Goal: Task Accomplishment & Management: Manage account settings

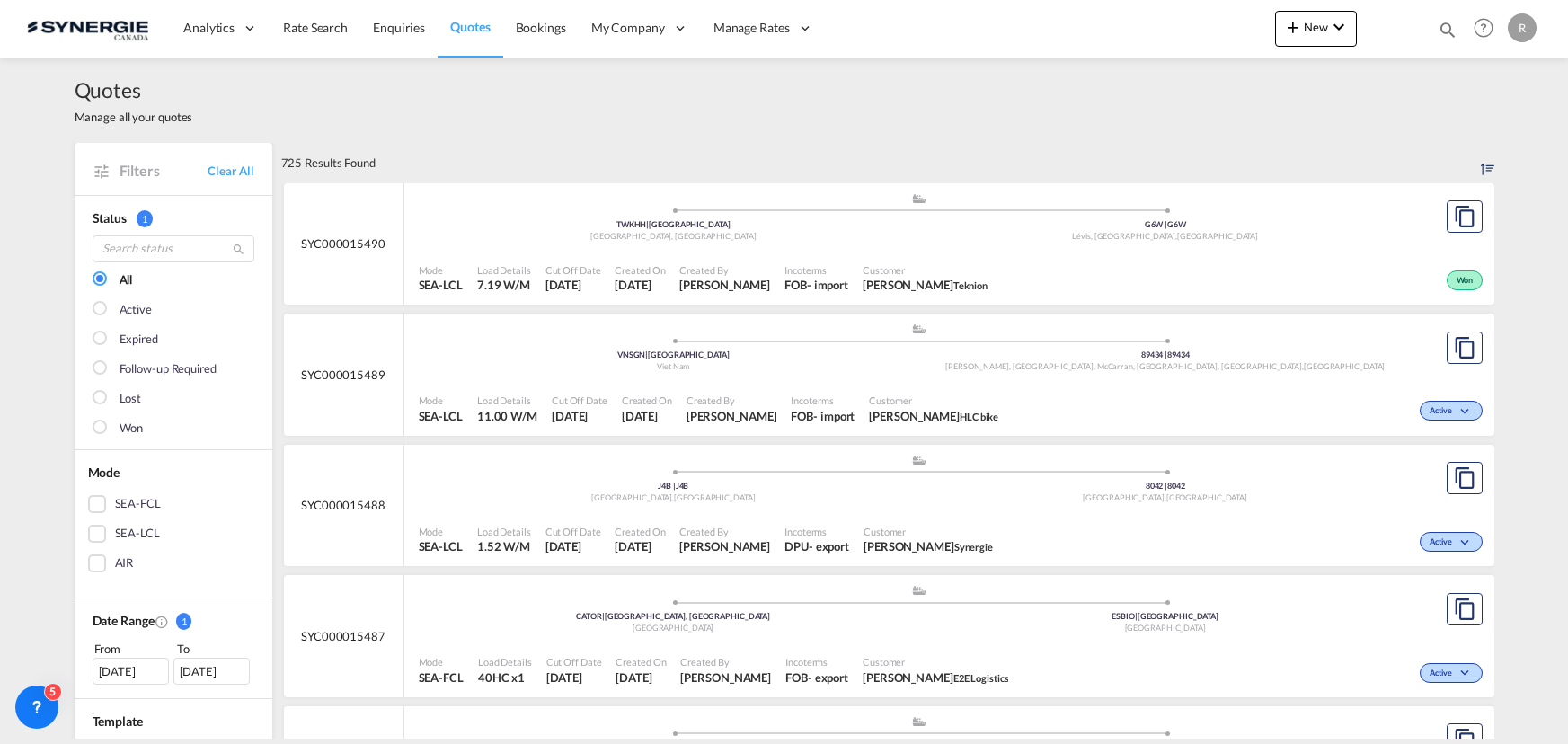
click at [1446, 28] on md-icon "icon-magnify" at bounding box center [1448, 30] width 20 height 20
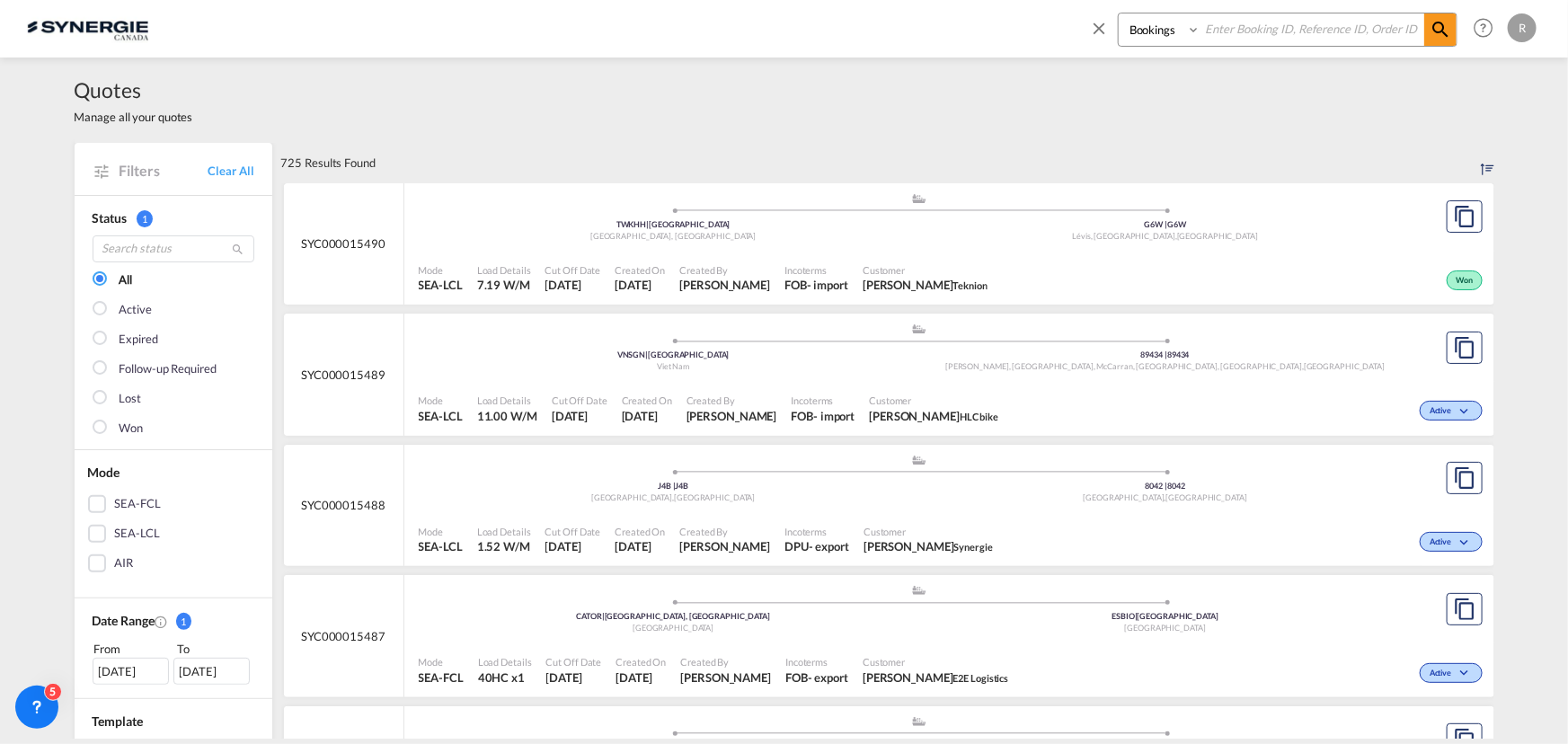
click at [1147, 34] on select "Bookings Quotes Enquiries" at bounding box center [1161, 30] width 86 height 33
select select "Quotes"
click at [1118, 13] on select "Bookings Quotes Enquiries" at bounding box center [1161, 30] width 86 height 33
click at [1258, 37] on input at bounding box center [1312, 29] width 223 height 32
type input "15474"
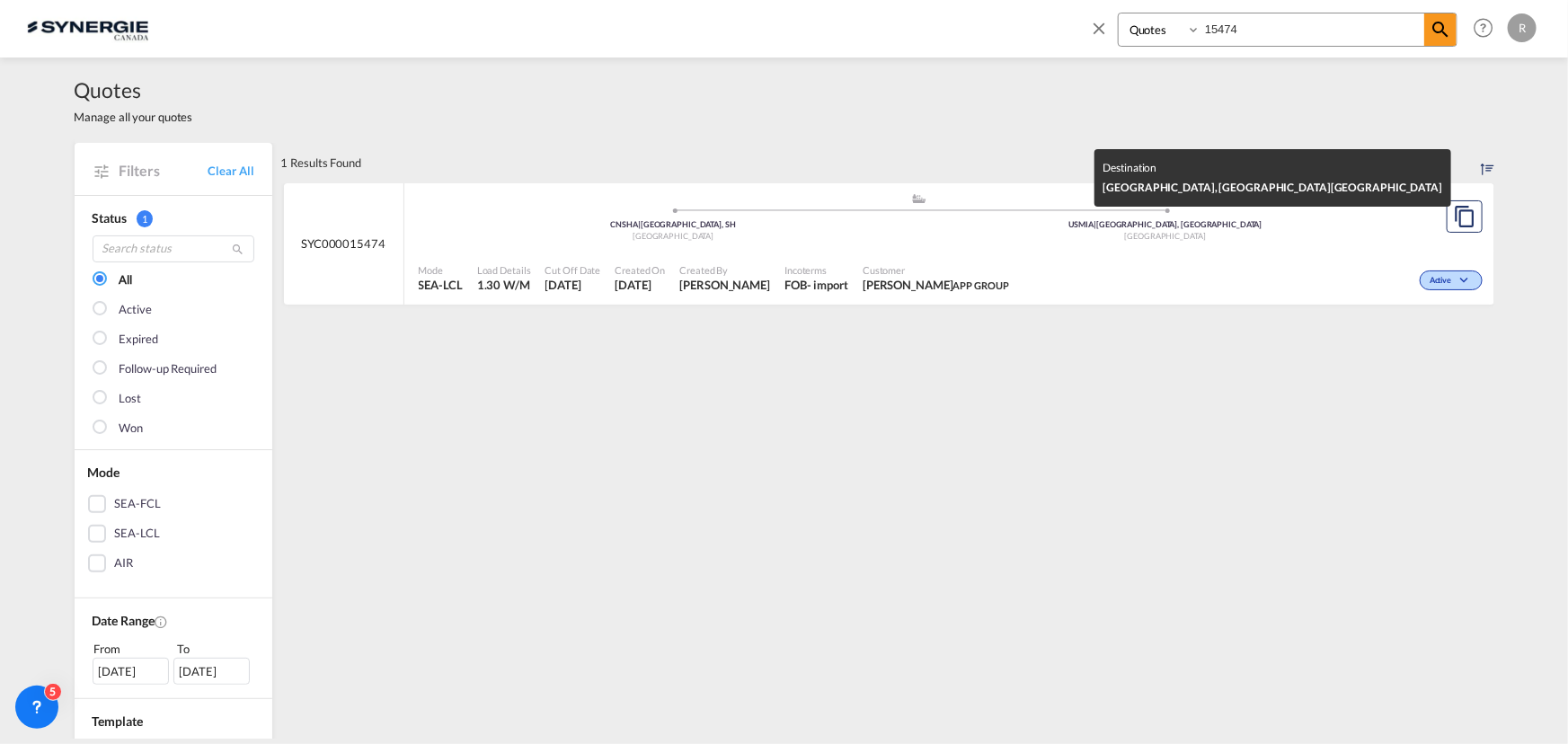
click at [1054, 237] on div "[GEOGRAPHIC_DATA]" at bounding box center [1166, 237] width 493 height 12
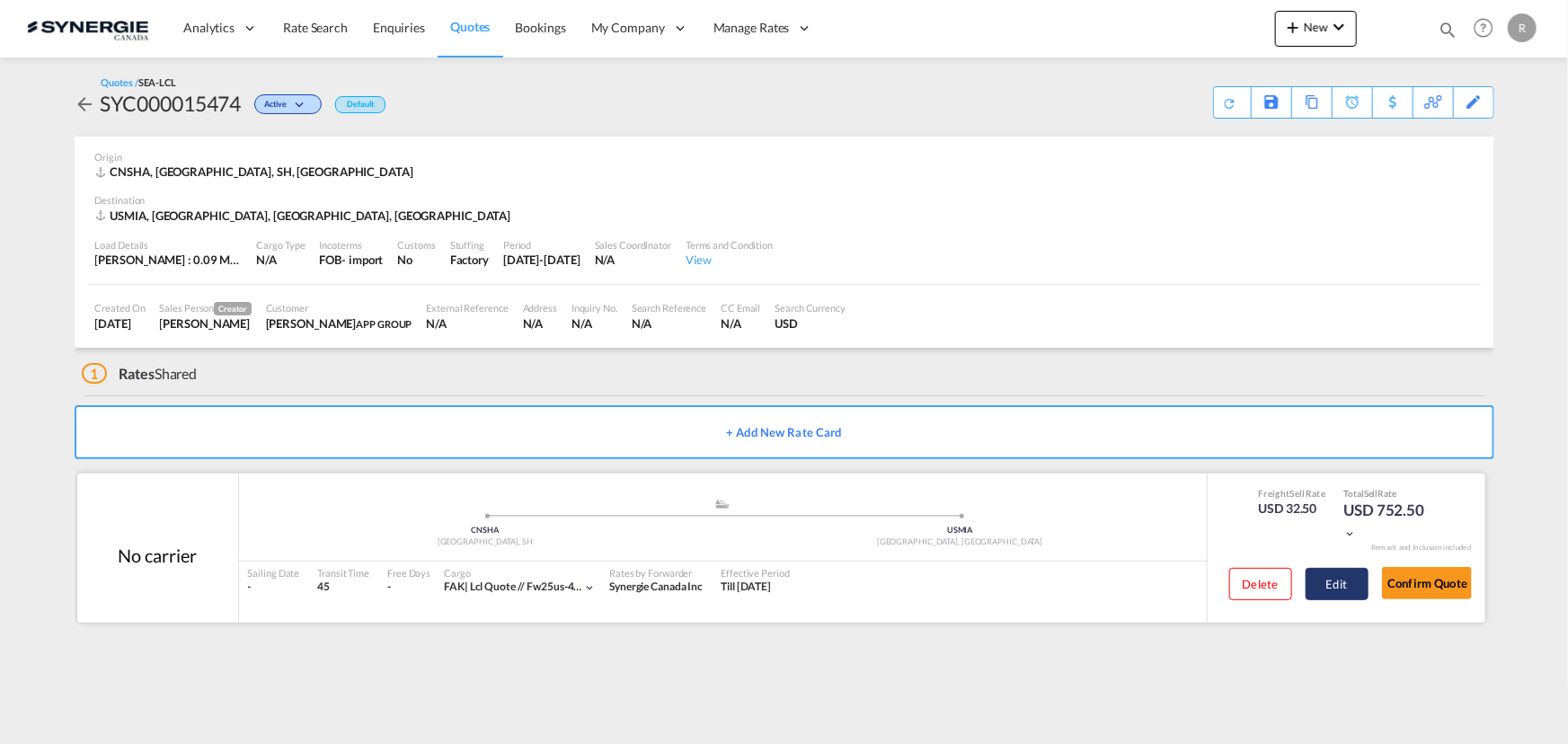
click at [1334, 592] on button "Edit" at bounding box center [1337, 584] width 63 height 33
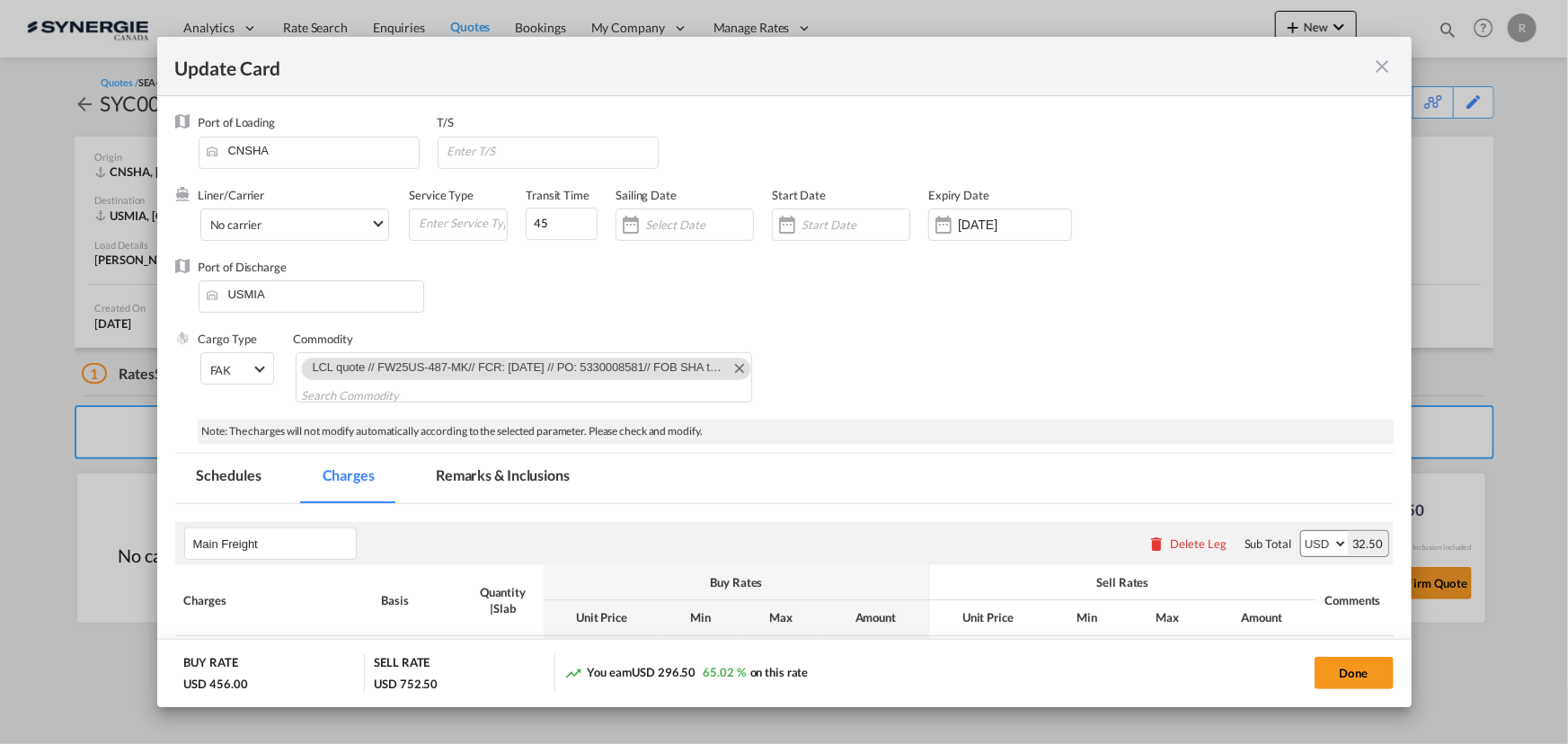
select select "per_w/m"
select select "per_shipment"
select select "flat"
select select "per_shipment"
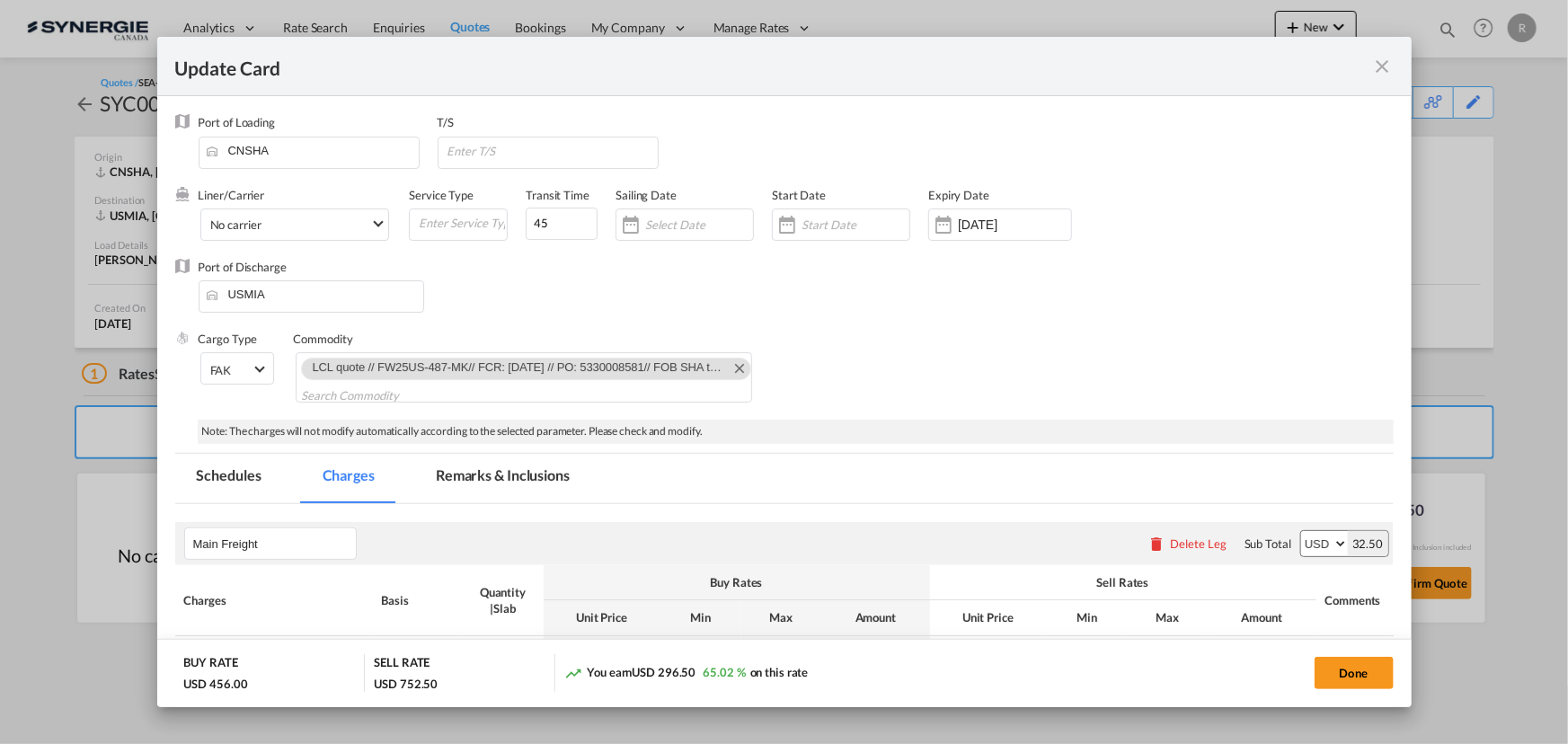
select select "per_shipment"
select select "per_bl"
select select "per_shipment"
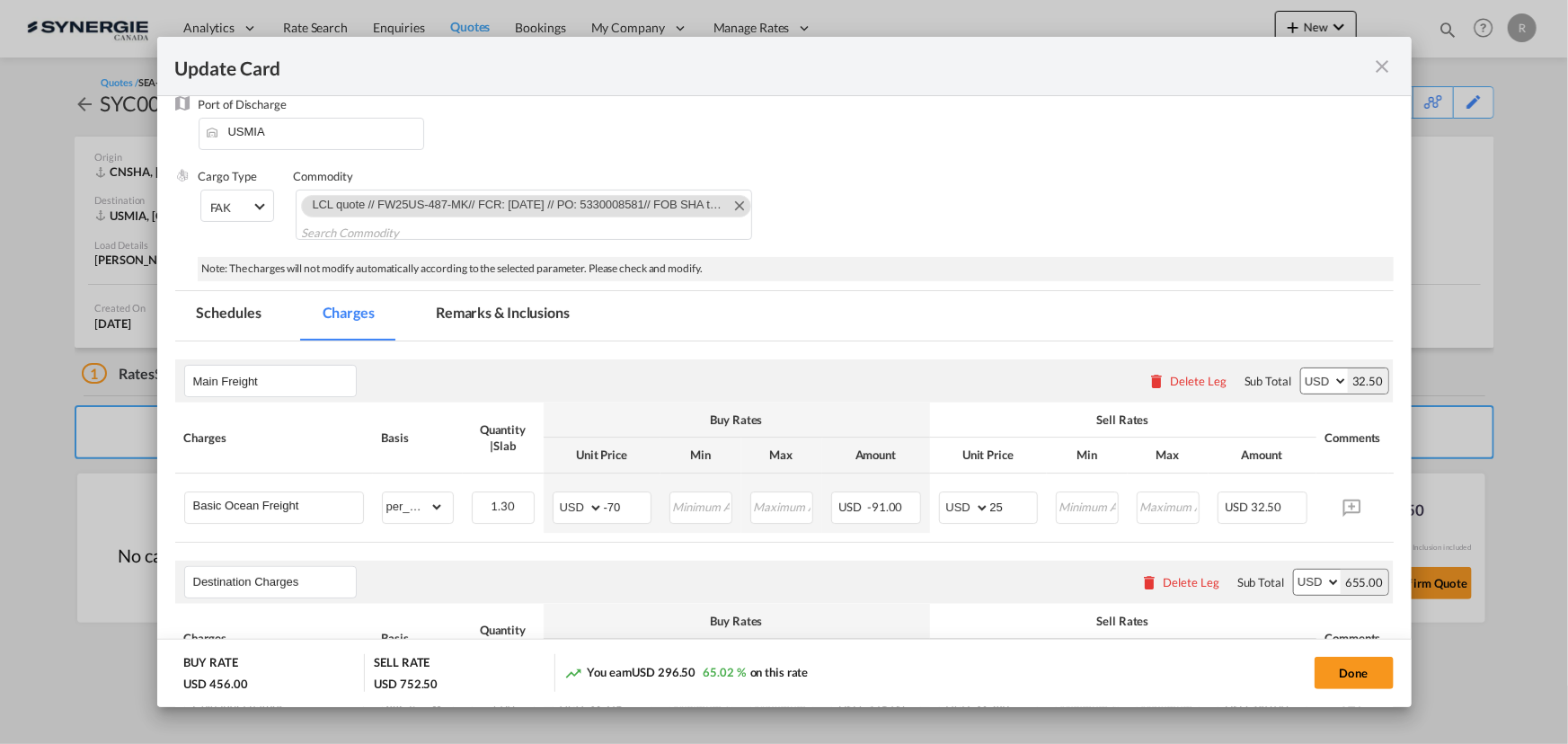
click at [547, 315] on md-tab-item "Remarks & Inclusions" at bounding box center [502, 315] width 177 height 49
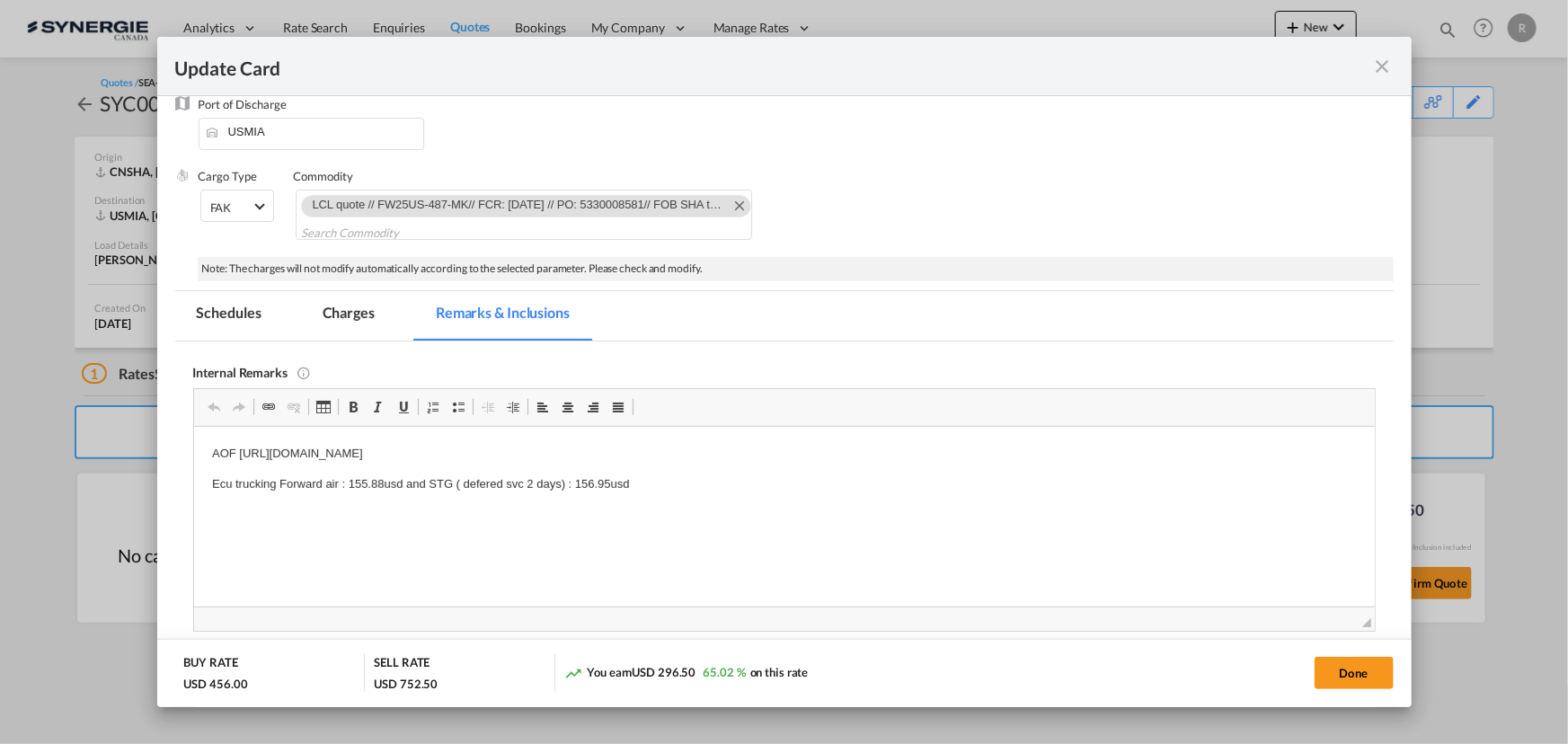
scroll to position [0, 0]
click at [765, 453] on p "AOF https://app.frontapp.com/open/msg_1i2tfor3?key=At4-pG6U_TwQi4y-dEmEeelmoKO6…" at bounding box center [783, 453] width 1144 height 19
click at [723, 447] on p "AOF https://app.frontapp.com/open/msg_1i2tfor3?key=At4-pG6U_TwQi4y-dEmEeelmoKO6…" at bounding box center [783, 453] width 1144 height 19
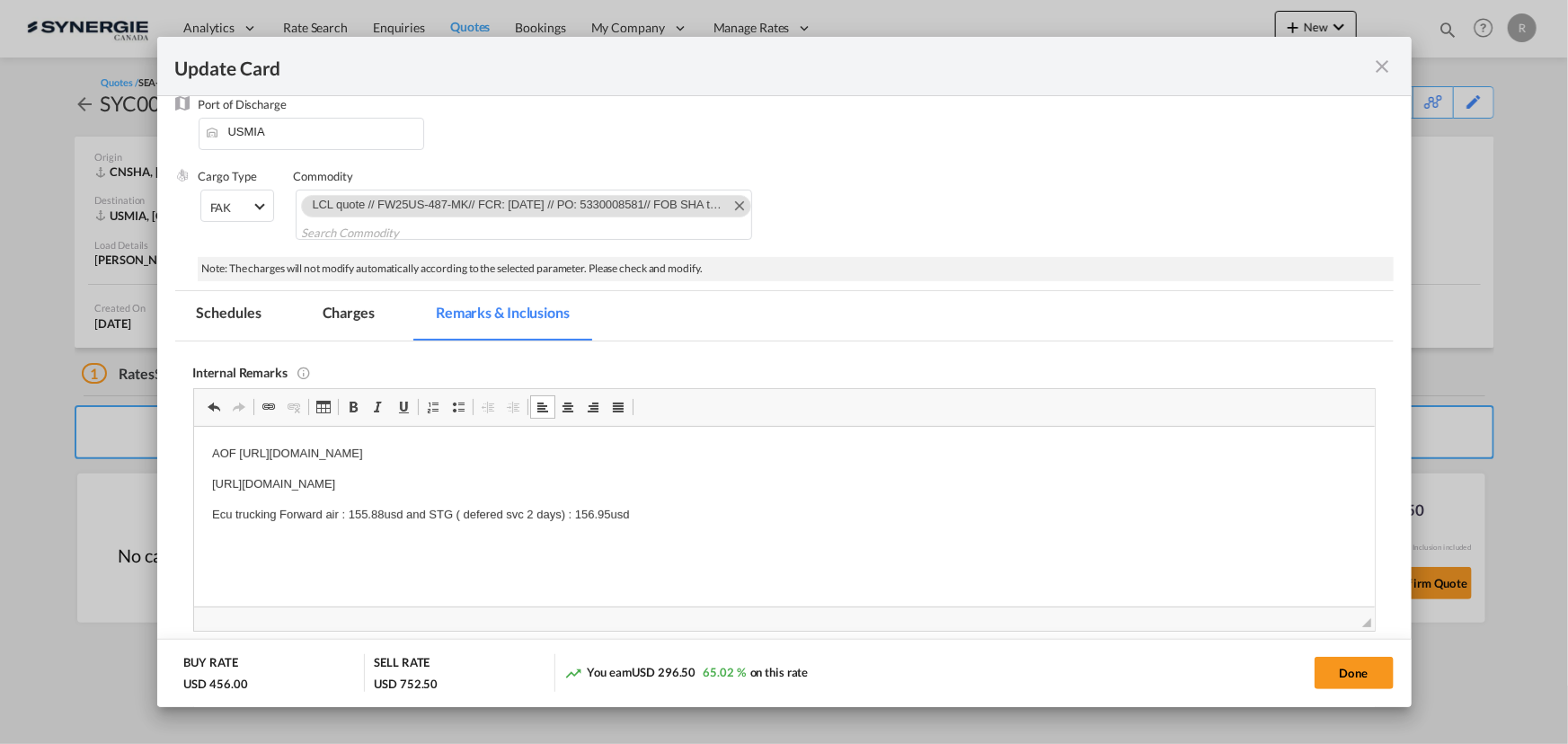
click at [1361, 689] on div "Done" at bounding box center [1161, 673] width 466 height 37
click at [1353, 678] on button "Done" at bounding box center [1354, 673] width 79 height 33
type input "30 Oct 2025"
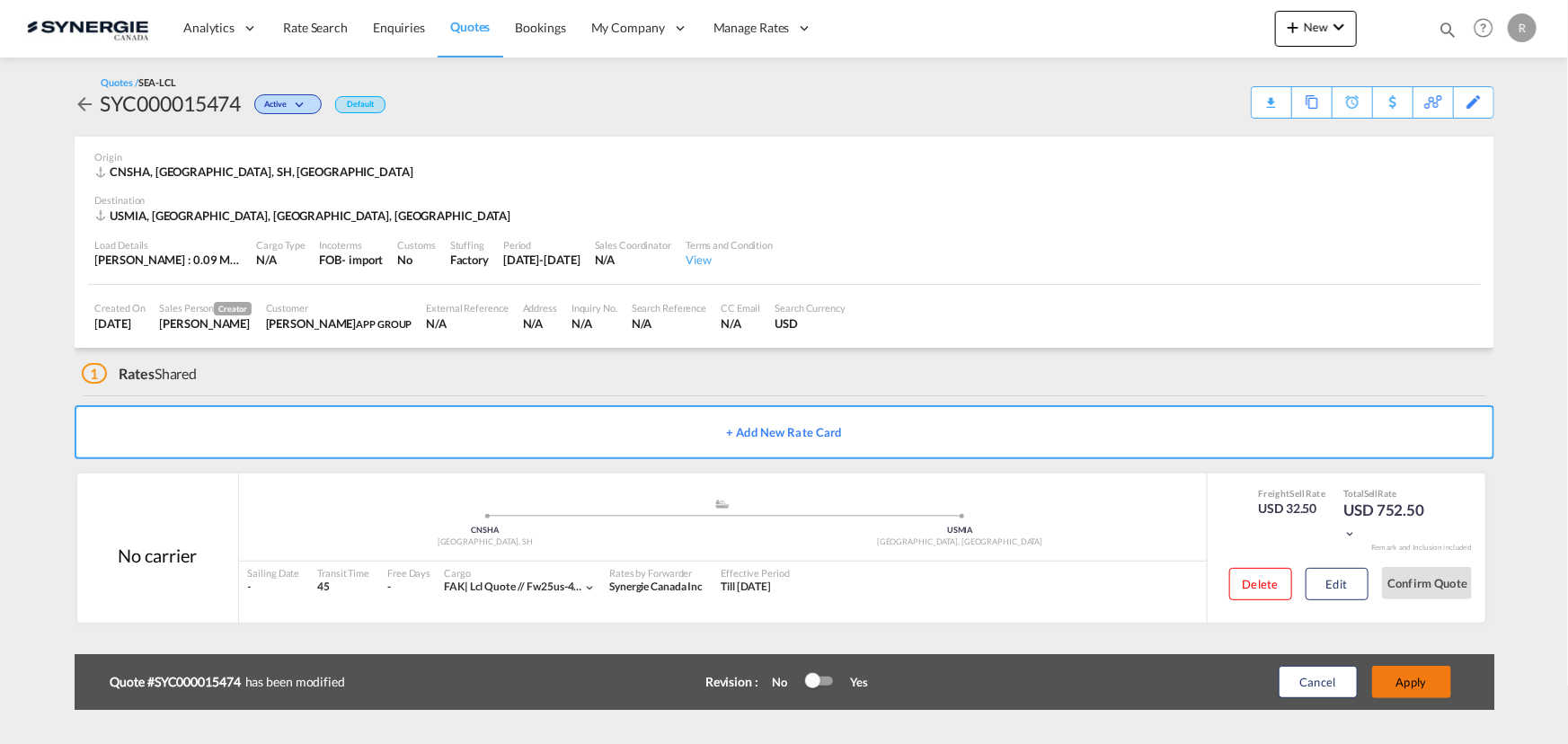
click at [1406, 688] on button "Apply" at bounding box center [1412, 682] width 79 height 33
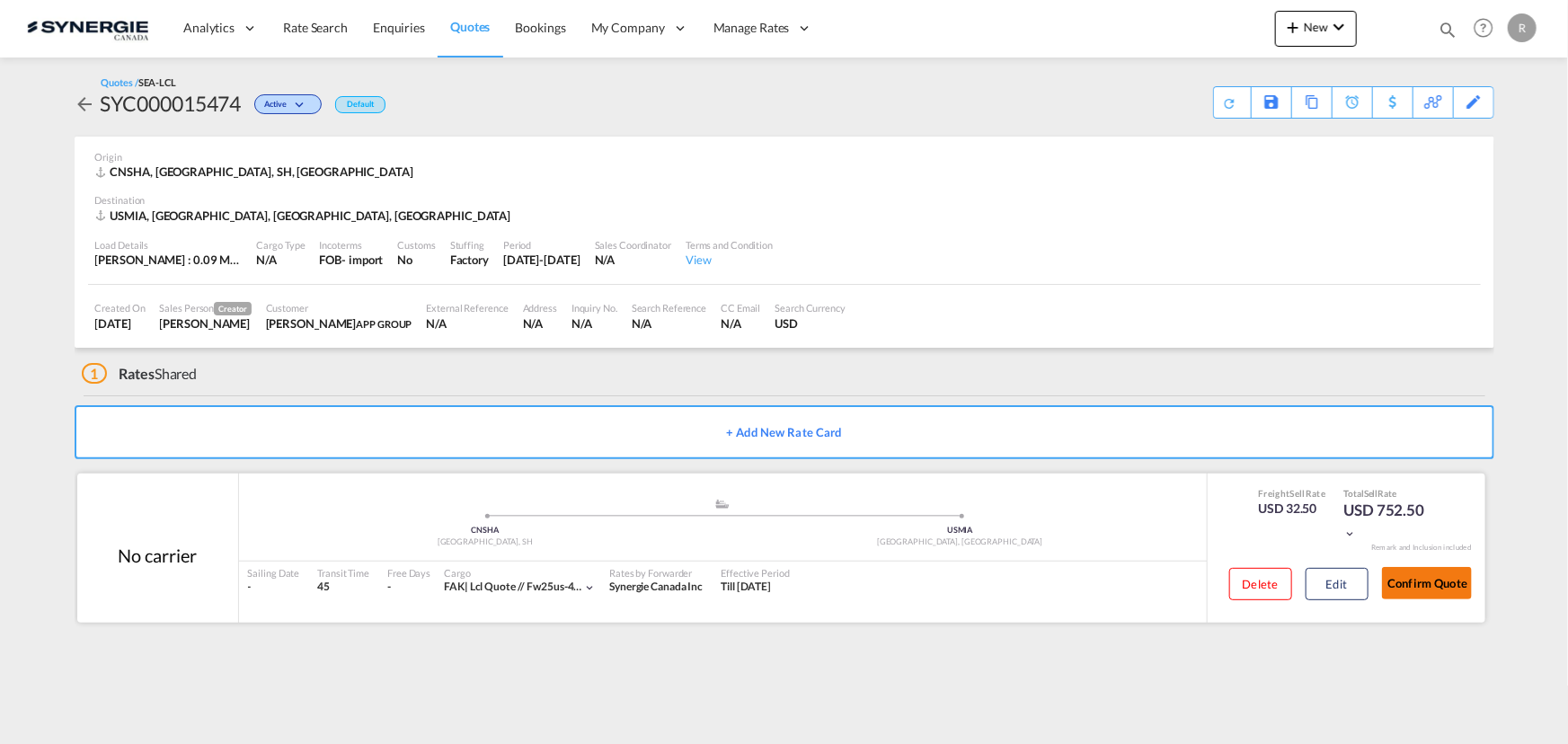
click at [1429, 578] on button "Confirm Quote" at bounding box center [1427, 583] width 90 height 33
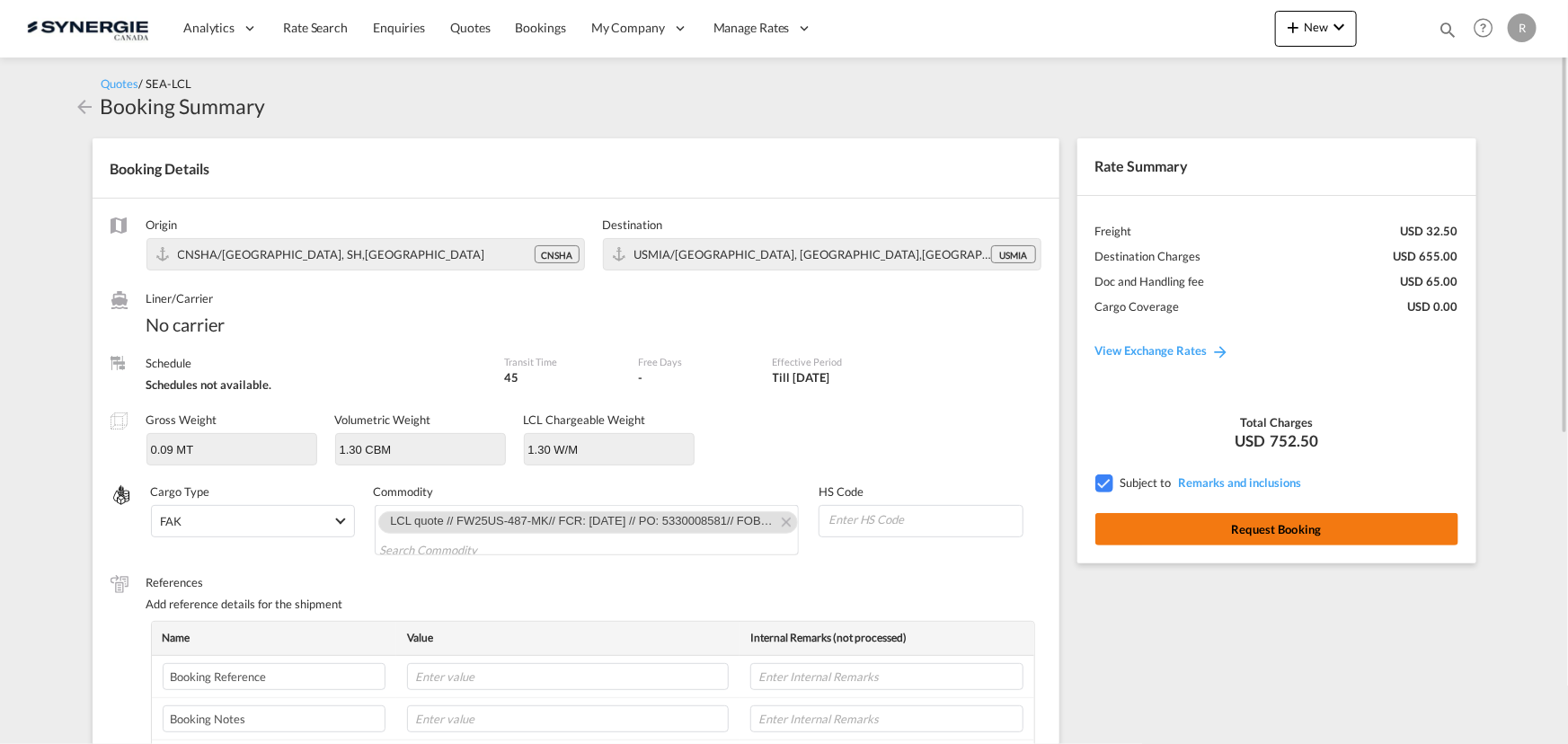
click at [1338, 525] on button "Request Booking" at bounding box center [1276, 529] width 363 height 33
